Goal: Task Accomplishment & Management: Manage account settings

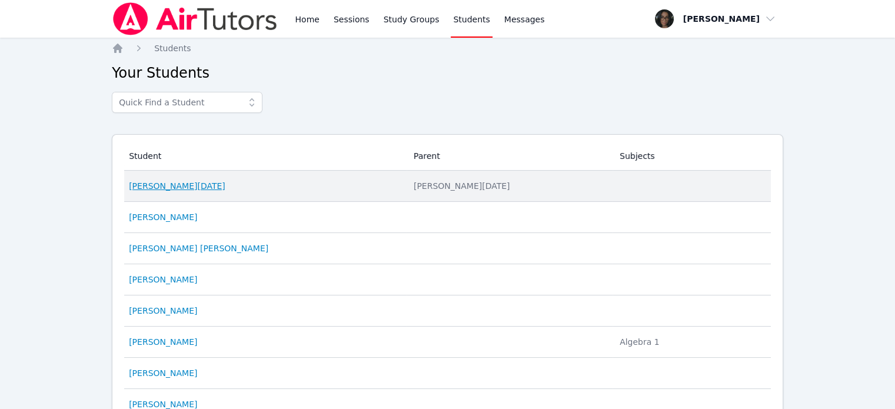
click at [148, 189] on link "[PERSON_NAME][DATE]" at bounding box center [177, 186] width 96 height 12
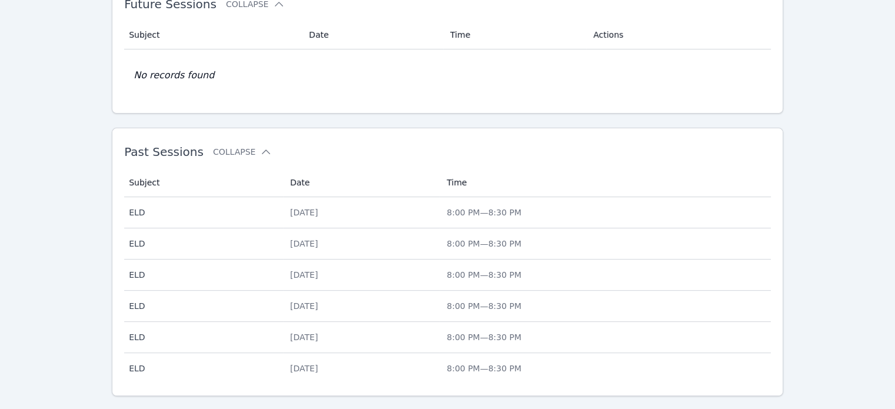
scroll to position [395, 0]
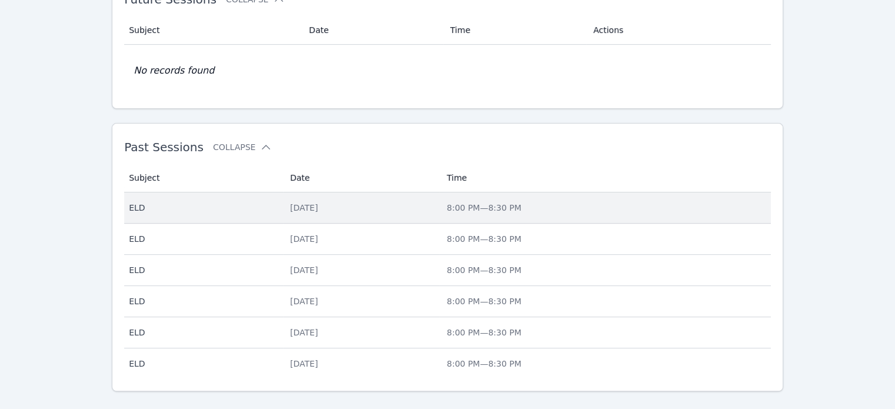
click at [290, 204] on div "[DATE]" at bounding box center [361, 208] width 142 height 12
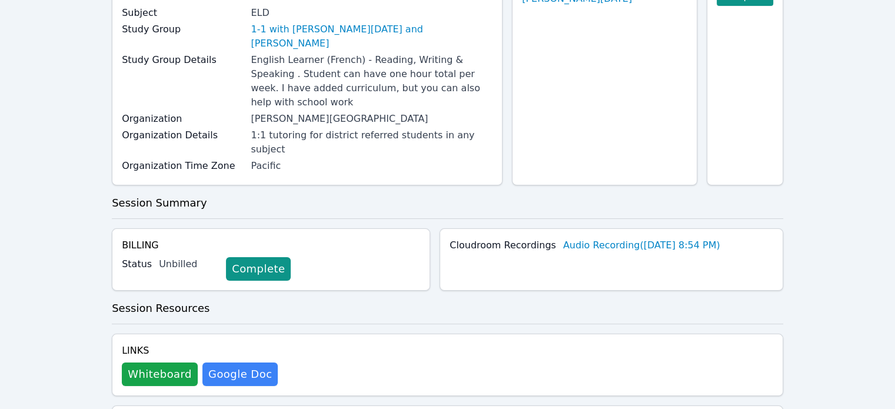
scroll to position [153, 0]
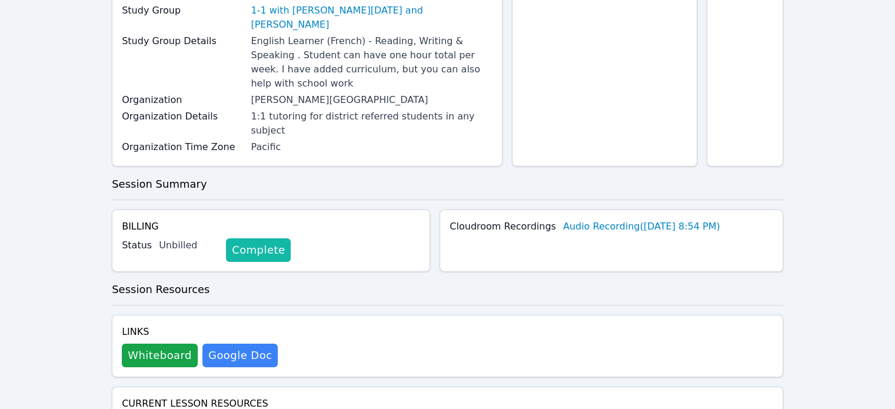
click at [246, 238] on link "Complete" at bounding box center [258, 250] width 65 height 24
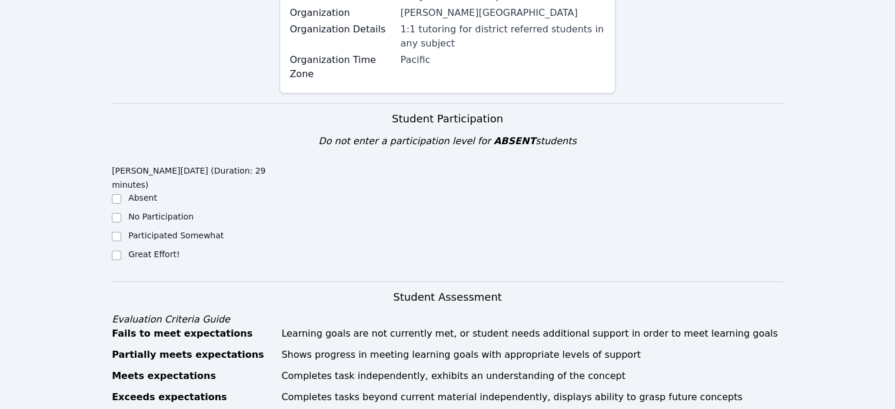
click at [160, 249] on label "Great Effort!" at bounding box center [153, 253] width 51 height 9
click at [121, 251] on input "Great Effort!" at bounding box center [116, 255] width 9 height 9
checkbox input "true"
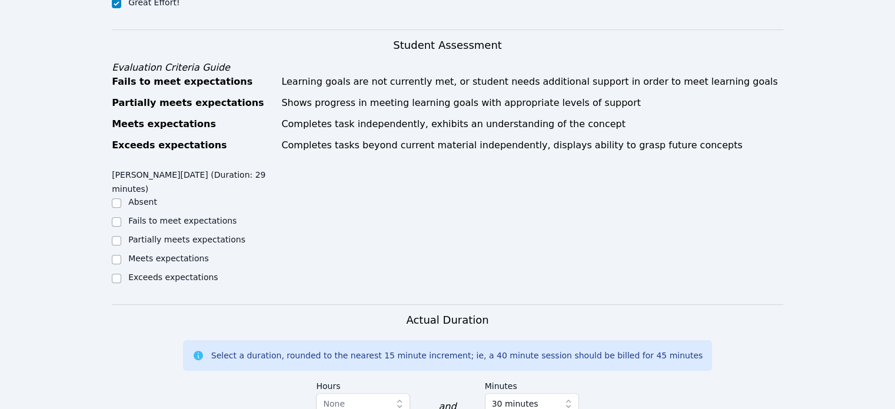
click at [156, 272] on label "Exceeds expectations" at bounding box center [172, 276] width 89 height 9
click at [121, 273] on input "Exceeds expectations" at bounding box center [116, 277] width 9 height 9
checkbox input "true"
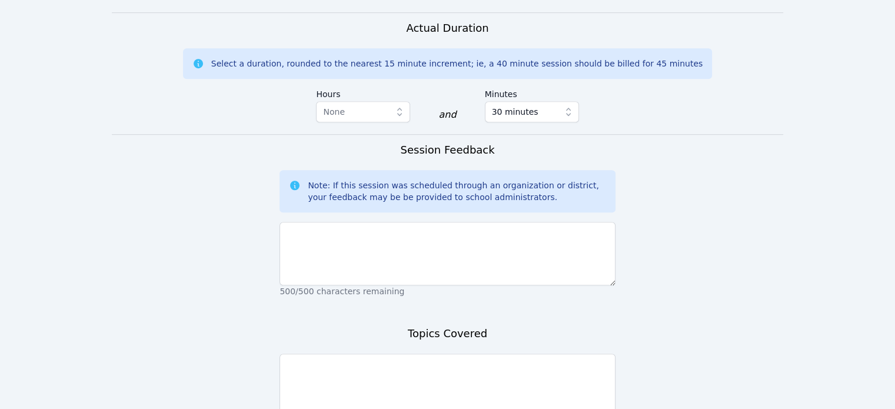
scroll to position [809, 0]
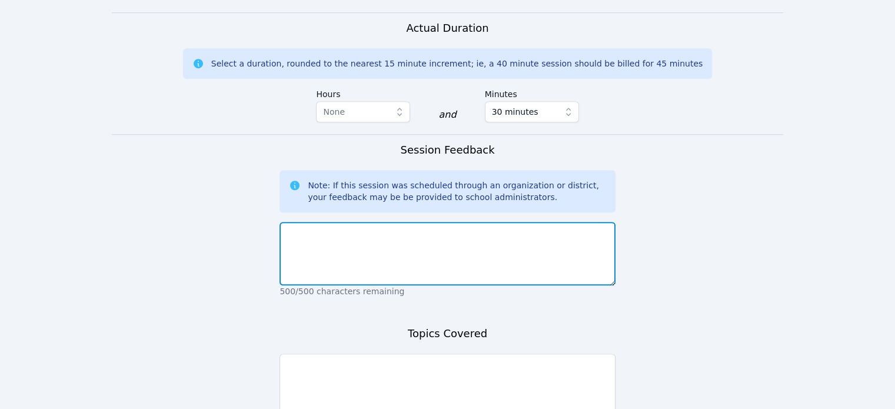
click at [333, 222] on textarea at bounding box center [446, 254] width 335 height 64
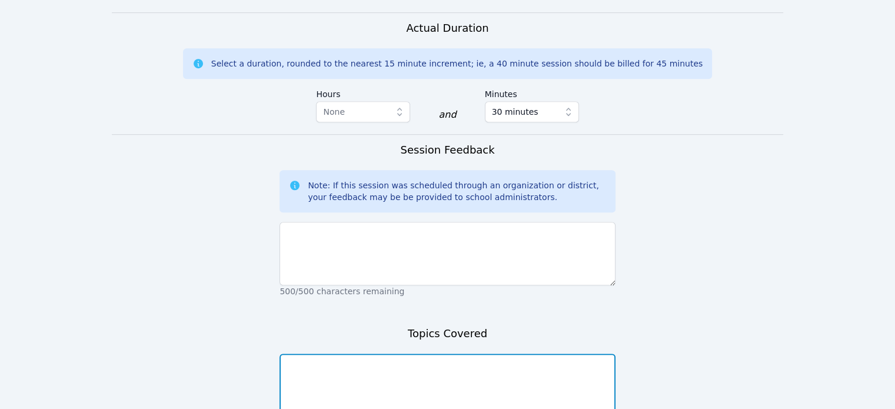
click at [365, 353] on textarea at bounding box center [446, 385] width 335 height 64
type textarea "Homework...Spelling words with consonant blends and short vowels."
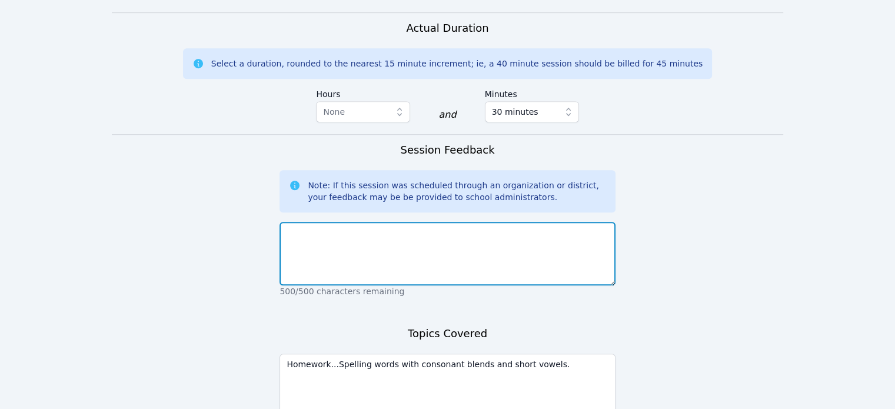
click at [520, 222] on textarea at bounding box center [446, 254] width 335 height 64
type textarea "S"
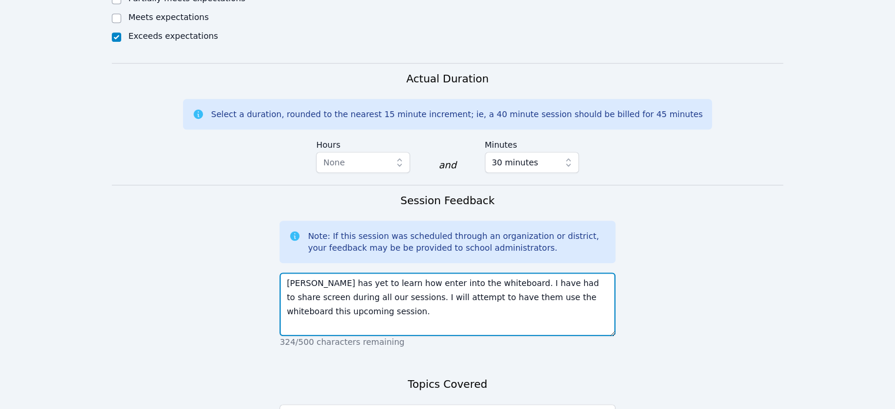
scroll to position [873, 0]
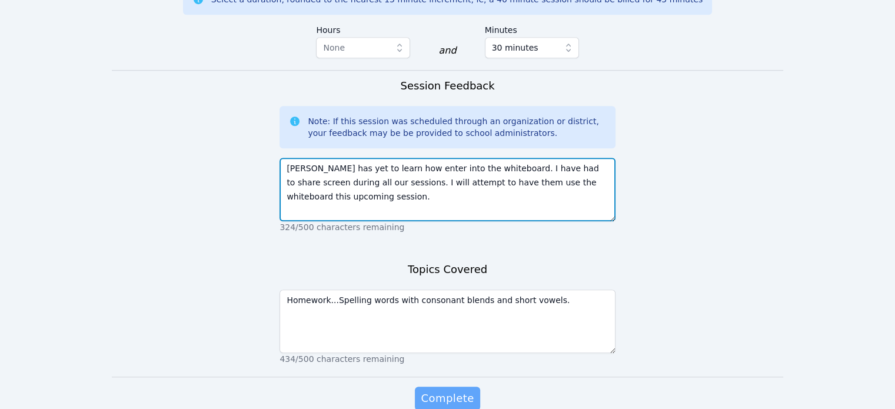
type textarea "[PERSON_NAME] has yet to learn how enter into the whiteboard. I have had to sha…"
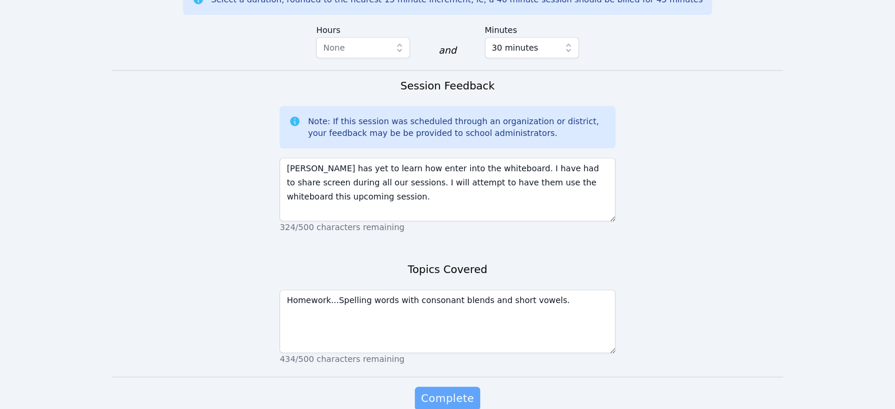
click at [450, 390] on span "Complete" at bounding box center [447, 398] width 53 height 16
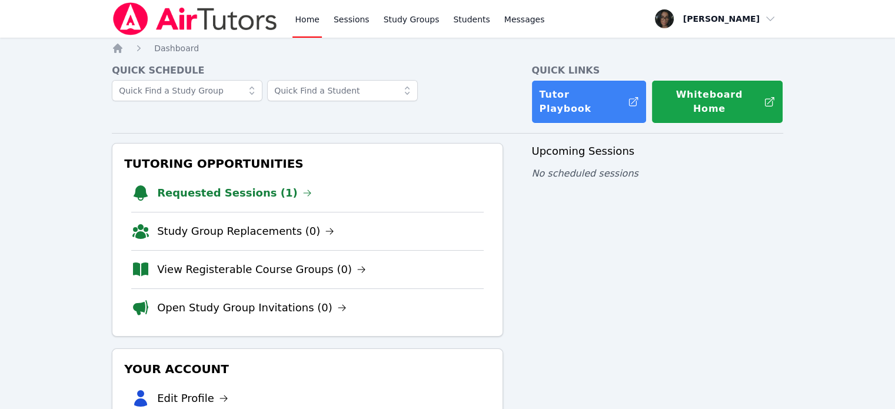
click at [89, 209] on div "Home Sessions Study Groups Students Messages Open user menu [PERSON_NAME] Open …" at bounding box center [447, 282] width 895 height 565
click at [260, 185] on link "Requested Sessions (1)" at bounding box center [234, 193] width 155 height 16
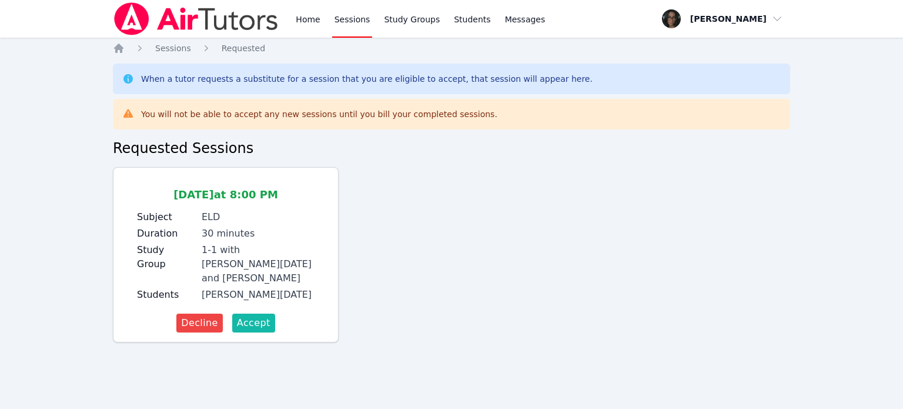
click at [261, 316] on span "Accept" at bounding box center [254, 323] width 34 height 14
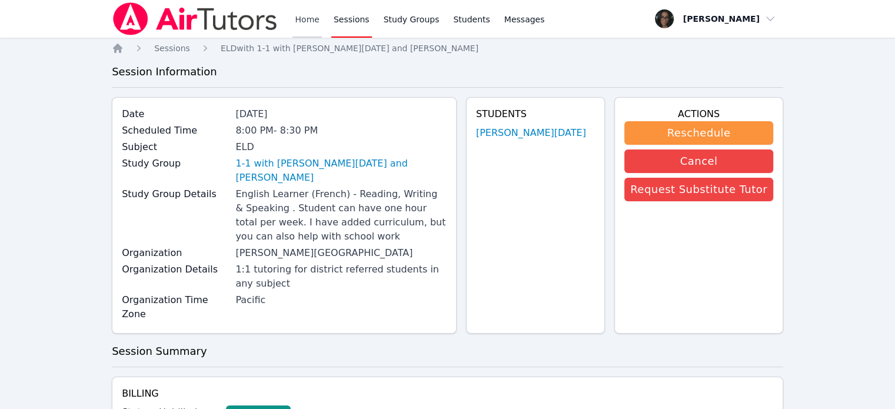
click at [316, 23] on link "Home" at bounding box center [306, 19] width 29 height 38
